Goal: Complete application form

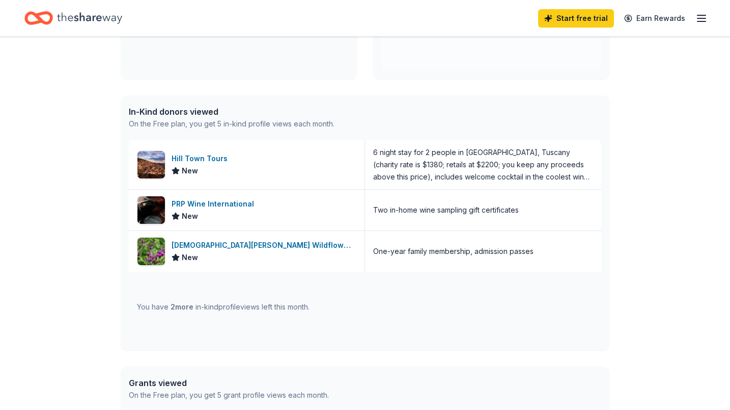
scroll to position [211, 0]
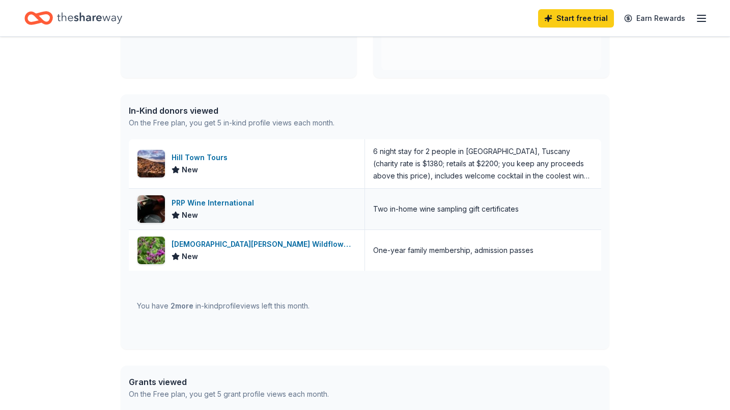
click at [227, 201] on div "PRP Wine International" at bounding box center [215, 203] width 87 height 12
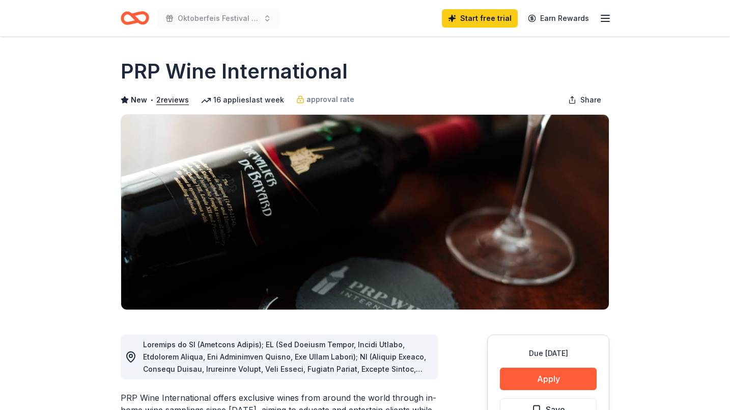
click at [138, 15] on icon "Home" at bounding box center [135, 18] width 29 height 24
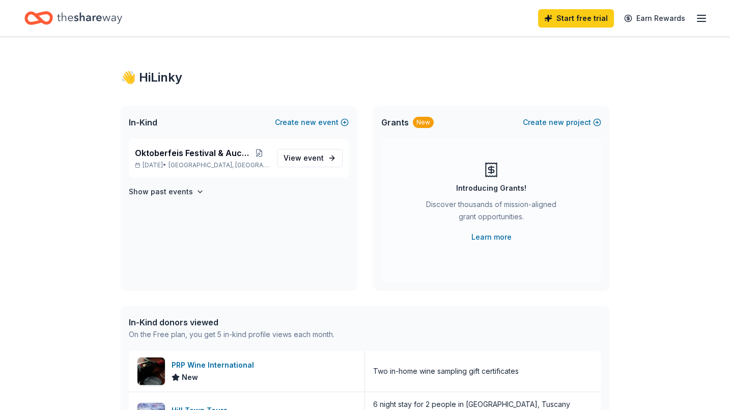
click at [96, 14] on icon "Home" at bounding box center [89, 18] width 65 height 21
click at [591, 21] on link "Start free trial" at bounding box center [576, 18] width 76 height 18
click at [585, 15] on link "Start free trial" at bounding box center [576, 18] width 76 height 18
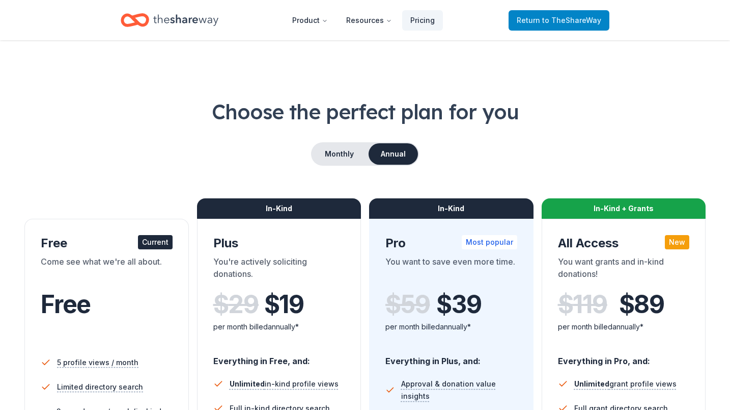
click at [557, 19] on span "to TheShareWay" at bounding box center [571, 20] width 59 height 9
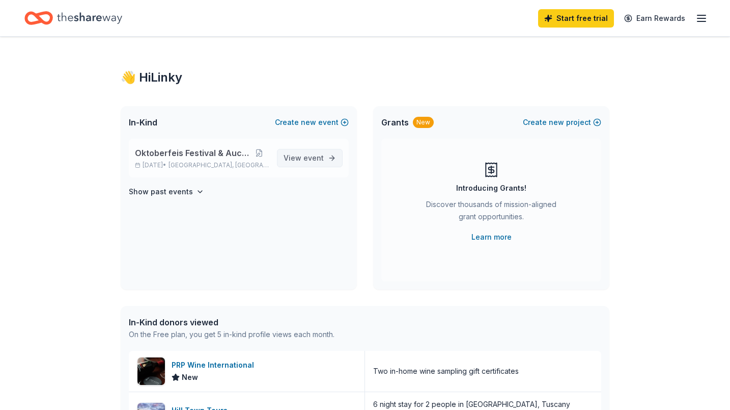
click at [313, 159] on span "event" at bounding box center [314, 157] width 20 height 9
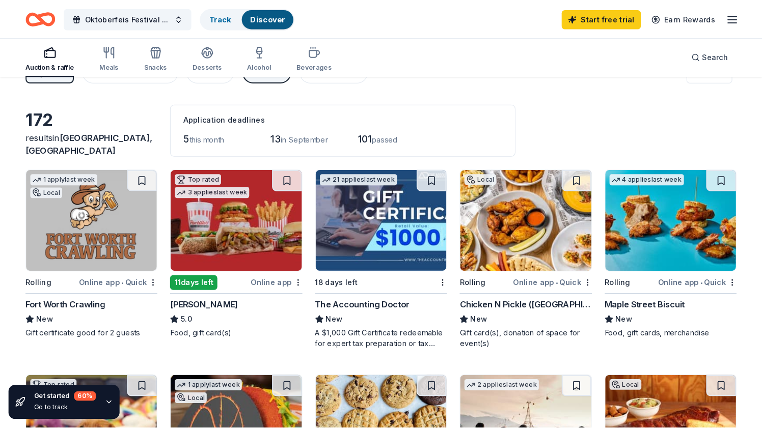
scroll to position [45, 0]
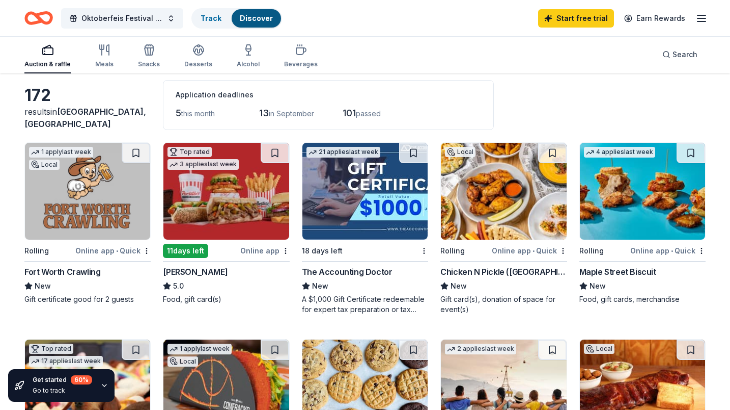
click at [230, 186] on img at bounding box center [226, 191] width 125 height 97
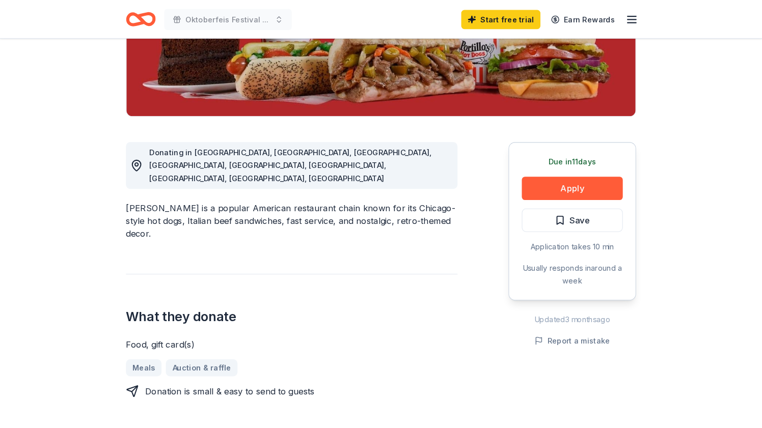
scroll to position [164, 0]
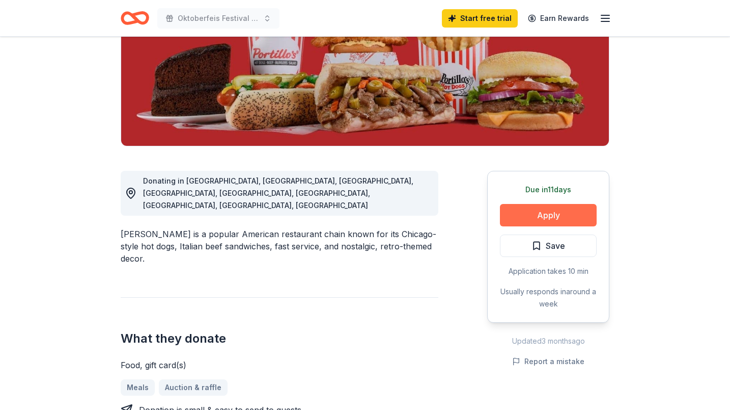
click at [560, 216] on button "Apply" at bounding box center [548, 215] width 97 height 22
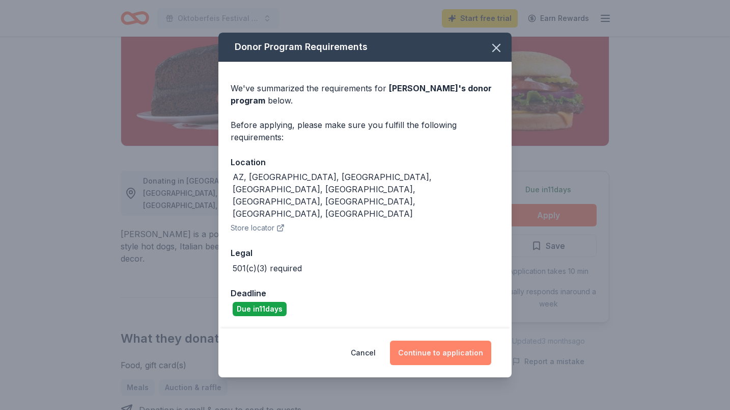
click at [465, 340] on button "Continue to application" at bounding box center [440, 352] width 101 height 24
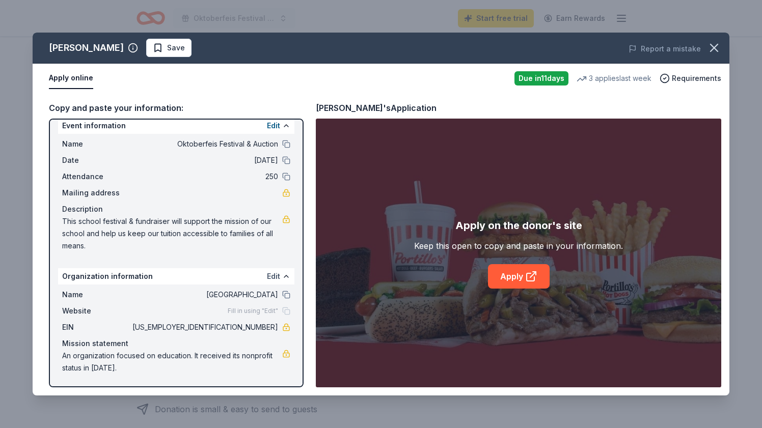
scroll to position [10, 0]
click at [513, 278] on link "Apply" at bounding box center [519, 276] width 62 height 24
click at [515, 274] on link "Apply" at bounding box center [519, 276] width 62 height 24
click at [515, 283] on link "Apply" at bounding box center [519, 276] width 62 height 24
